Goal: Information Seeking & Learning: Learn about a topic

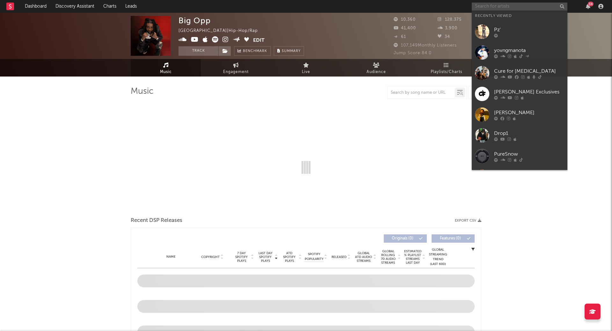
click at [486, 6] on input "text" at bounding box center [520, 7] width 96 height 8
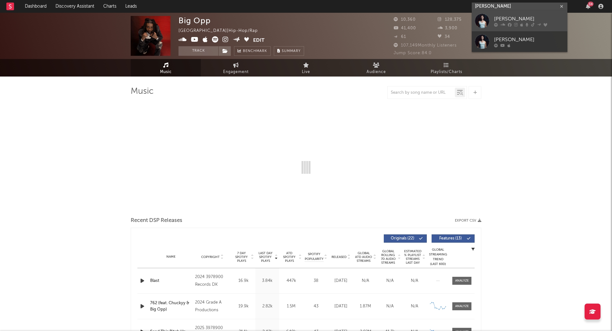
type input "[PERSON_NAME]"
click at [520, 21] on div "[PERSON_NAME]" at bounding box center [529, 19] width 70 height 8
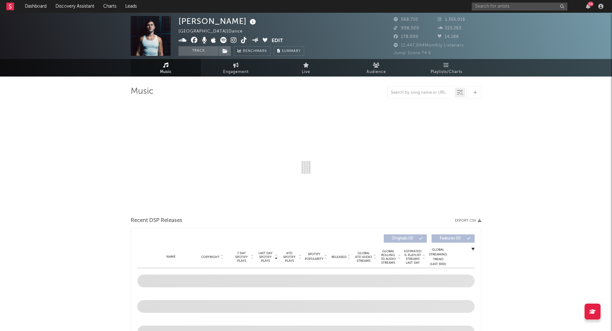
select select "6m"
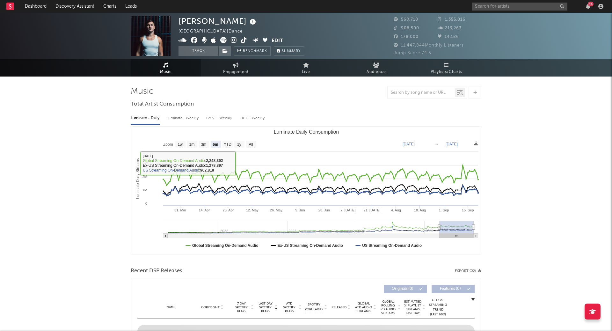
click at [188, 116] on div "Luminate - Weekly" at bounding box center [182, 118] width 33 height 11
select select "6m"
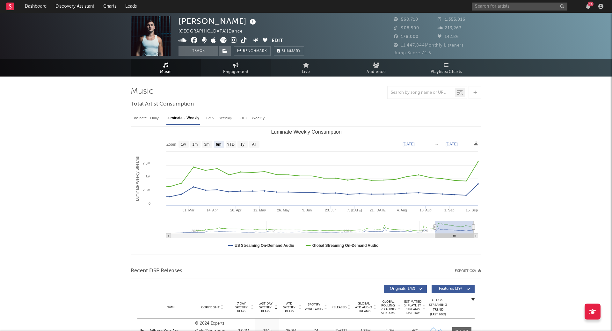
click at [240, 66] on link "Engagement" at bounding box center [236, 68] width 70 height 18
select select "1w"
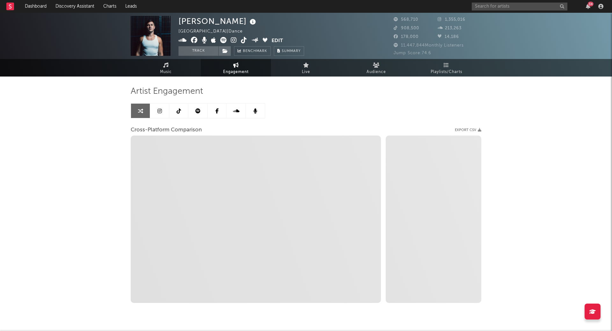
select select "1m"
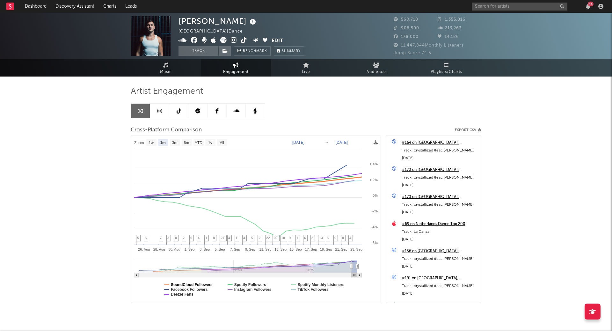
click at [199, 283] on text "SoundCloud Followers" at bounding box center [192, 284] width 42 height 4
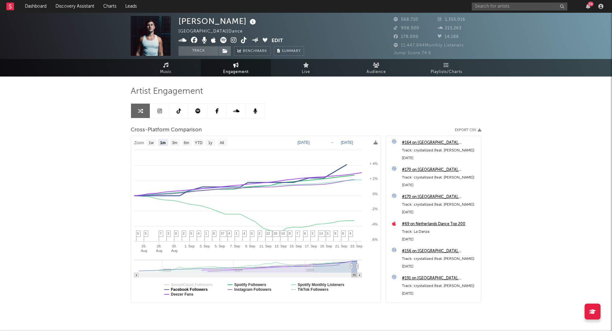
select select "1m"
click at [196, 288] on text "Facebook Followers" at bounding box center [189, 289] width 37 height 4
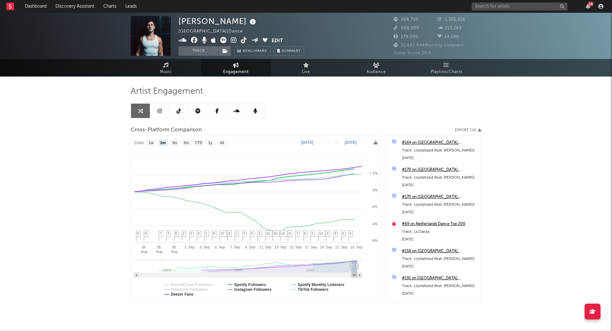
select select "1m"
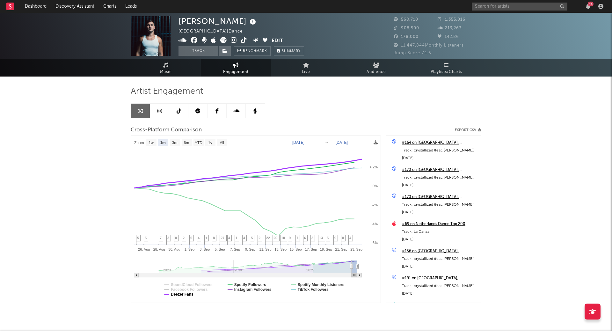
click at [184, 295] on text "Deezer Fans" at bounding box center [182, 294] width 23 height 4
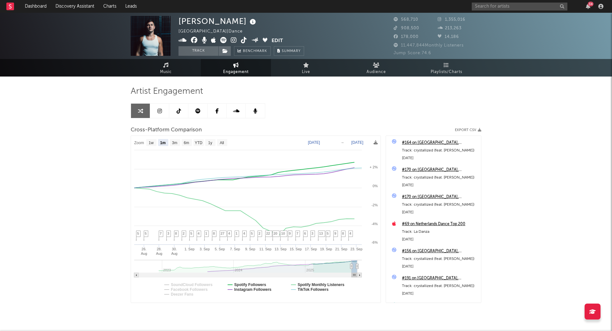
select select "1m"
click at [261, 283] on text "Spotify Followers" at bounding box center [250, 284] width 32 height 4
select select "1m"
click at [320, 290] on text "TikTok Followers" at bounding box center [313, 289] width 31 height 4
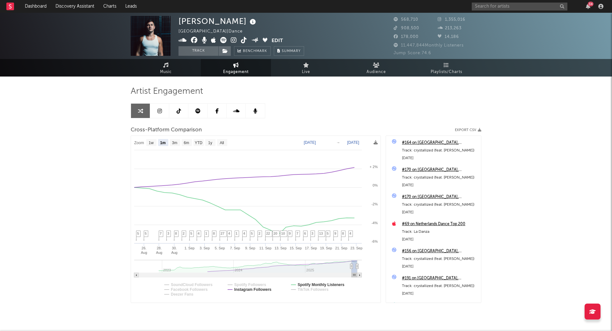
select select "1m"
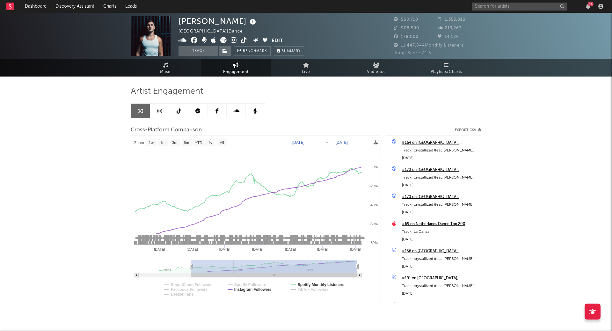
type input "[DATE]"
drag, startPoint x: 350, startPoint y: 265, endPoint x: 82, endPoint y: 261, distance: 268.4
select select "1w"
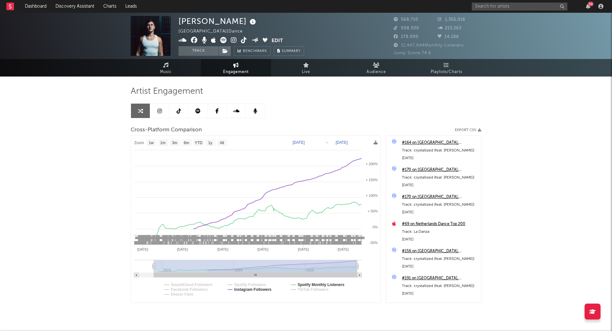
type input "[DATE]"
drag, startPoint x: 190, startPoint y: 265, endPoint x: 141, endPoint y: 264, distance: 49.1
click at [153, 264] on icon at bounding box center [154, 266] width 3 height 5
click at [96, 265] on div "[PERSON_NAME] Summit United States | Dance Edit Track Benchmark Summary 568,710…" at bounding box center [306, 180] width 612 height 335
select select "1w"
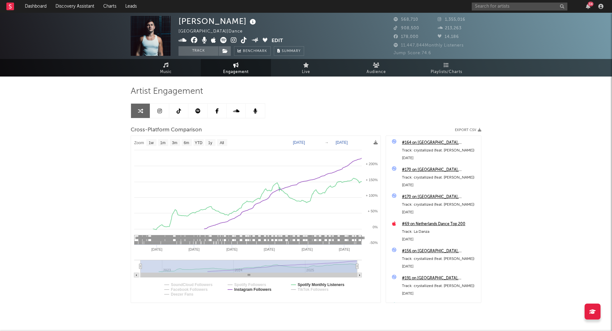
type input "[DATE]"
drag, startPoint x: 140, startPoint y: 265, endPoint x: 84, endPoint y: 265, distance: 55.8
select select "1w"
